Goal: Task Accomplishment & Management: Manage account settings

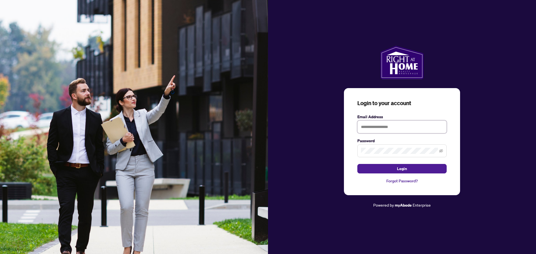
click at [387, 127] on input "text" at bounding box center [401, 127] width 89 height 13
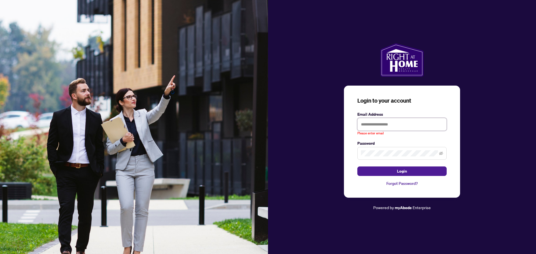
type input "**********"
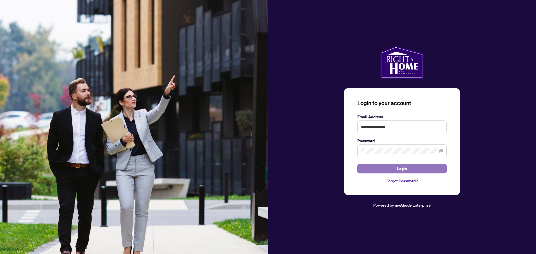
click at [394, 170] on button "Login" at bounding box center [401, 168] width 89 height 9
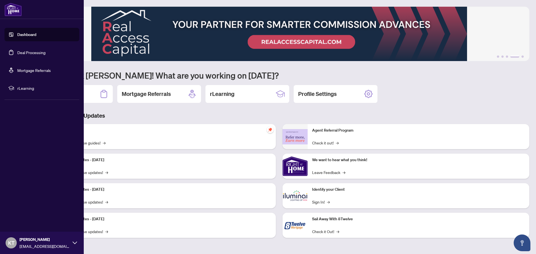
click at [17, 52] on link "Deal Processing" at bounding box center [31, 52] width 28 height 5
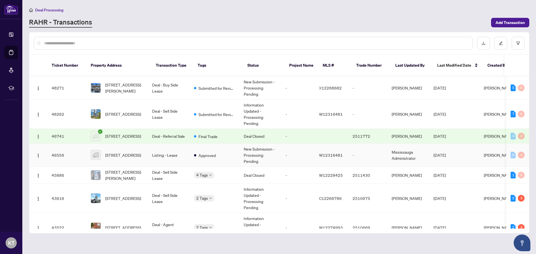
click at [176, 155] on td "Listing - Lease" at bounding box center [169, 155] width 42 height 23
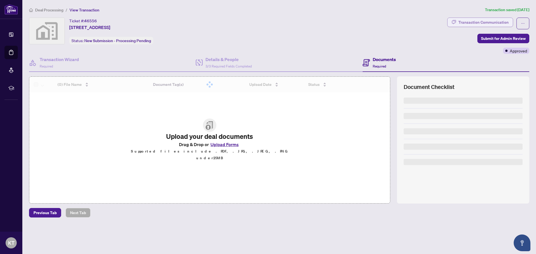
click at [482, 20] on div "Transaction Communication" at bounding box center [483, 22] width 50 height 9
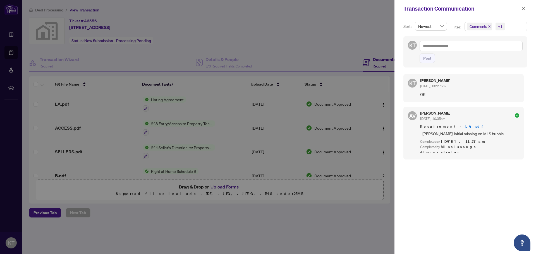
click at [300, 40] on div at bounding box center [268, 127] width 536 height 254
click at [523, 8] on icon "close" at bounding box center [523, 8] width 3 height 3
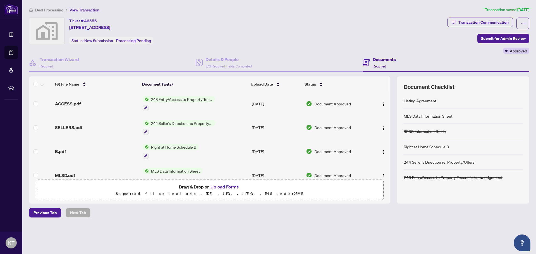
scroll to position [56, 0]
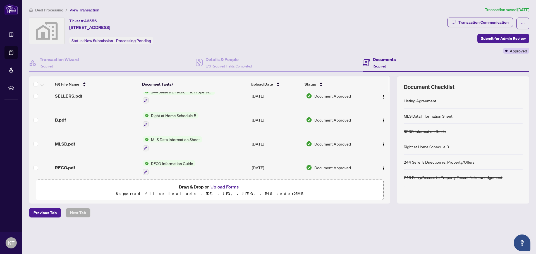
click at [171, 140] on span "MLS Data Information Sheet" at bounding box center [175, 139] width 53 height 6
click at [161, 165] on span "MLS Data Information Sheet" at bounding box center [173, 167] width 53 height 6
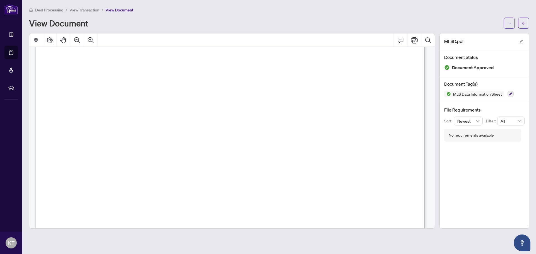
scroll to position [893, 0]
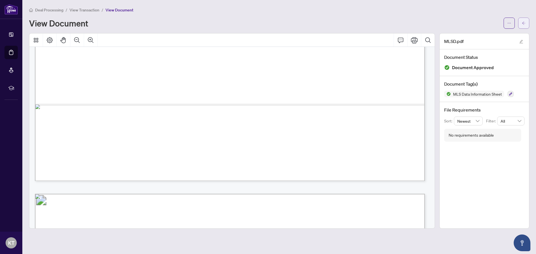
click at [521, 23] on button "button" at bounding box center [523, 23] width 11 height 11
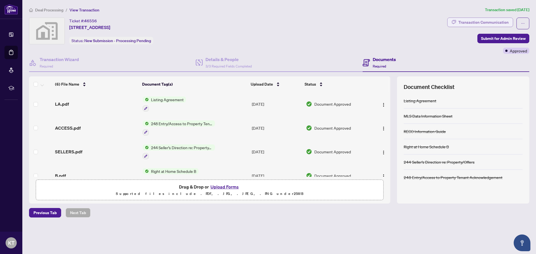
click at [494, 23] on div "Transaction Communication" at bounding box center [483, 22] width 50 height 9
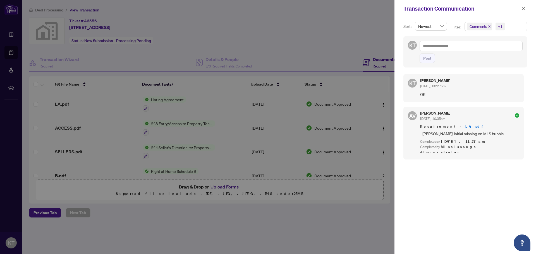
click at [465, 128] on link "LA.pdf" at bounding box center [475, 126] width 20 height 5
click at [522, 7] on icon "close" at bounding box center [523, 9] width 4 height 4
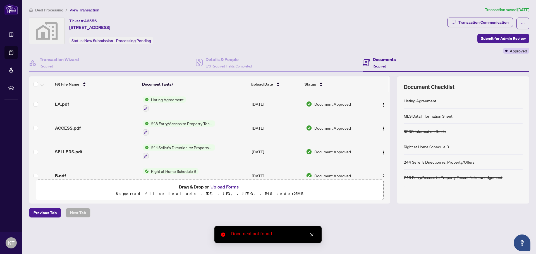
click at [175, 99] on span "Listing Agreement" at bounding box center [167, 100] width 37 height 6
click at [176, 125] on span "Listing Agreement" at bounding box center [163, 127] width 61 height 6
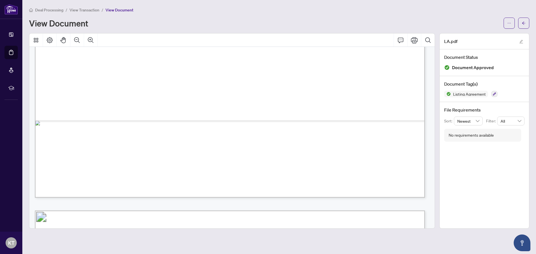
scroll to position [1396, 0]
